Goal: Navigation & Orientation: Find specific page/section

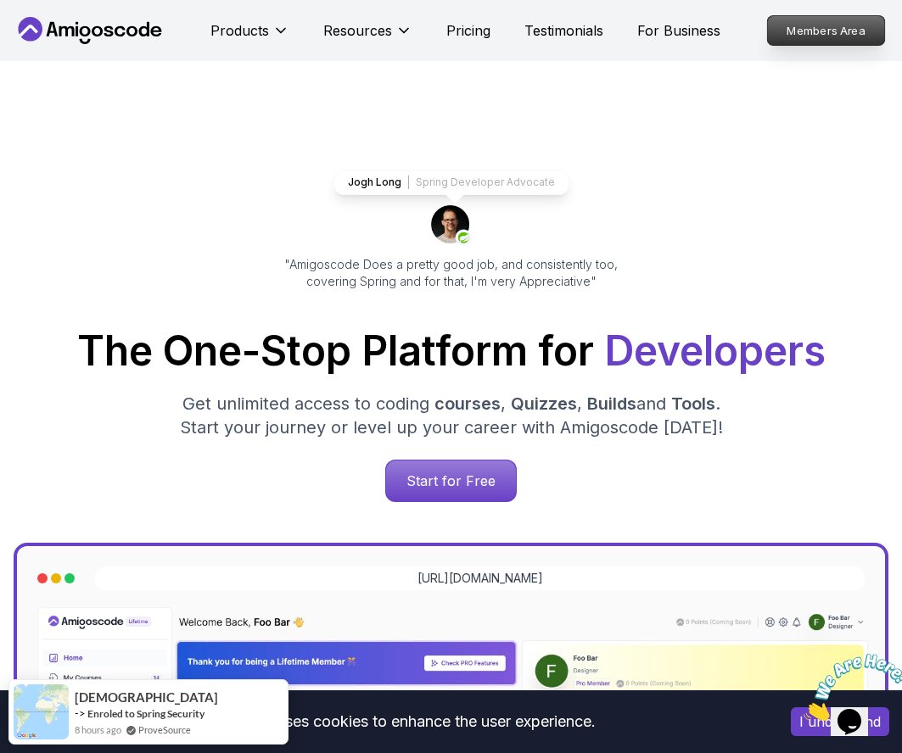
click at [779, 30] on p "Members Area" at bounding box center [826, 30] width 117 height 29
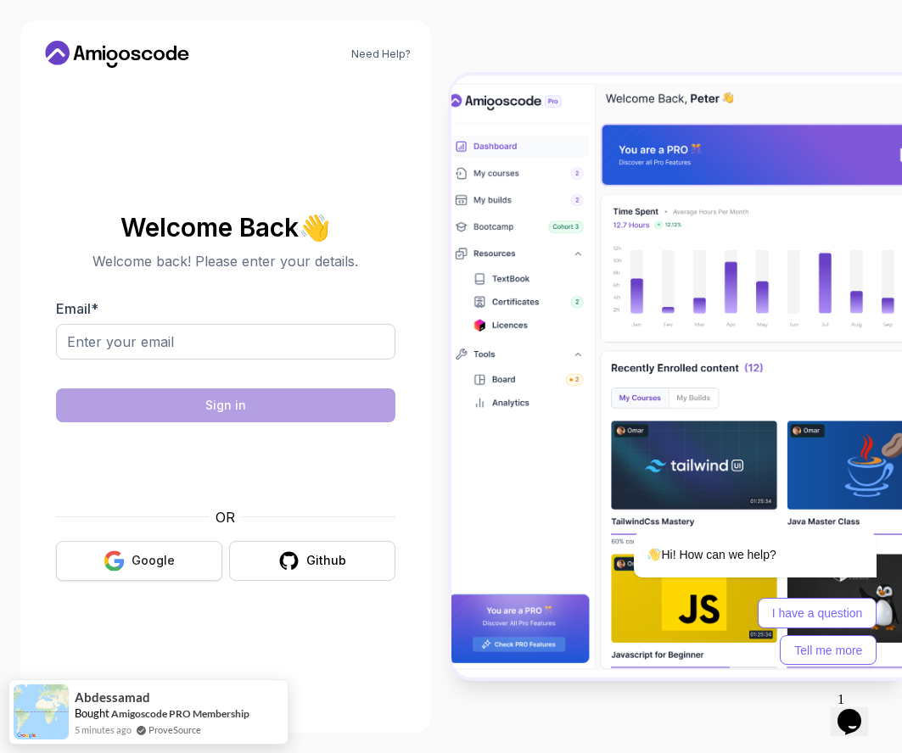
click at [151, 559] on div "Google" at bounding box center [152, 560] width 43 height 17
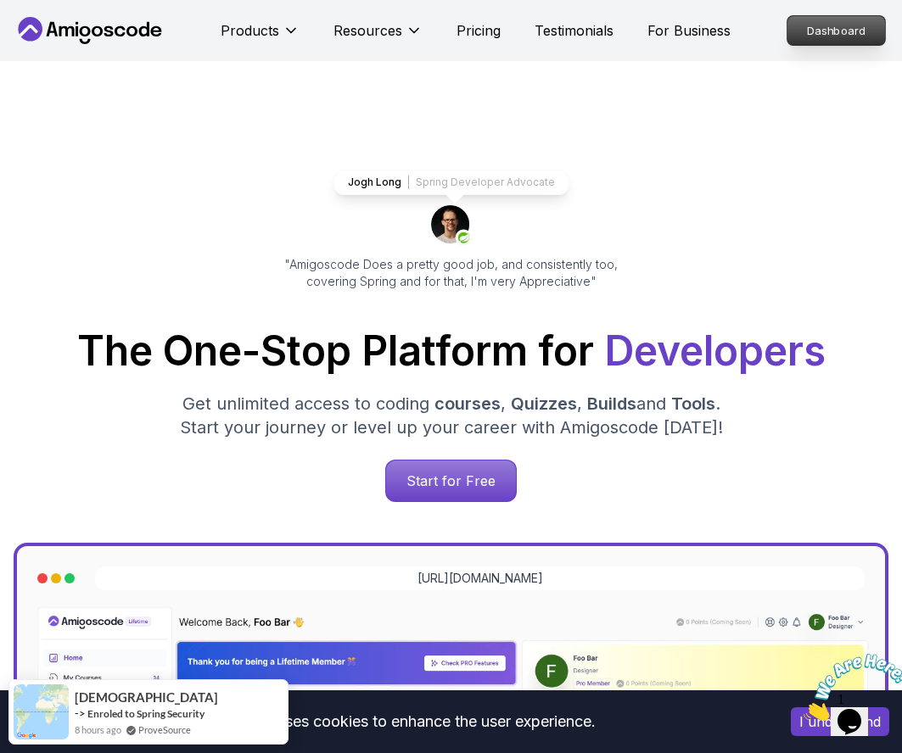
click at [804, 25] on p "Dashboard" at bounding box center [836, 30] width 98 height 29
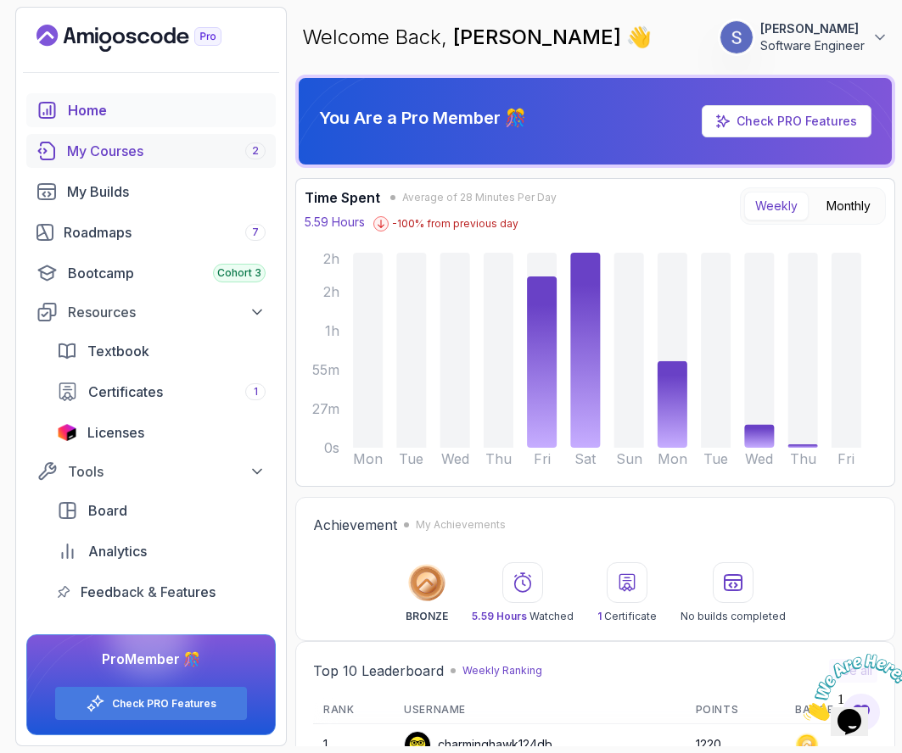
click at [175, 147] on div "My Courses 2" at bounding box center [166, 151] width 198 height 20
